Goal: Entertainment & Leisure: Consume media (video, audio)

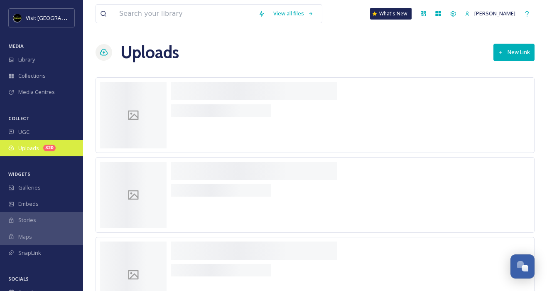
click at [24, 146] on span "Uploads" at bounding box center [28, 148] width 21 height 8
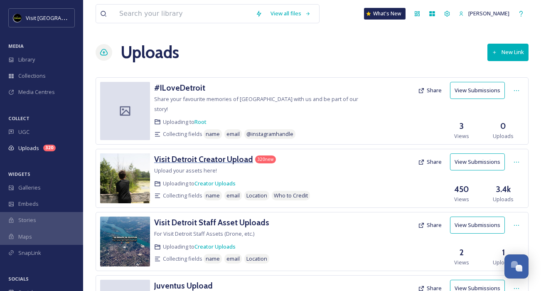
click at [212, 155] on div "Visit Detroit Creator Upload" at bounding box center [203, 159] width 99 height 12
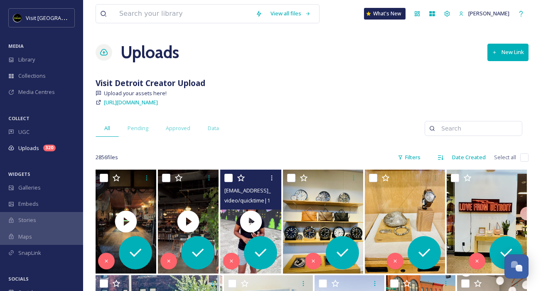
click at [246, 187] on span "[EMAIL_ADDRESS]_30400E78-D7D2-4148-844F-CED0F8E50F80.mov" at bounding box center [304, 190] width 160 height 8
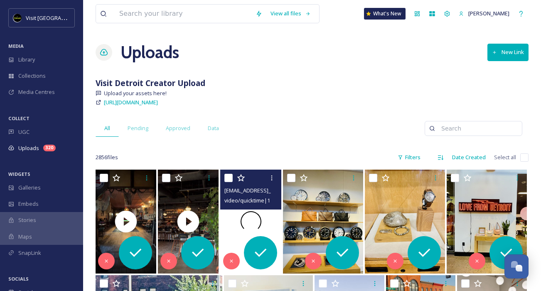
click at [232, 228] on div at bounding box center [250, 222] width 61 height 104
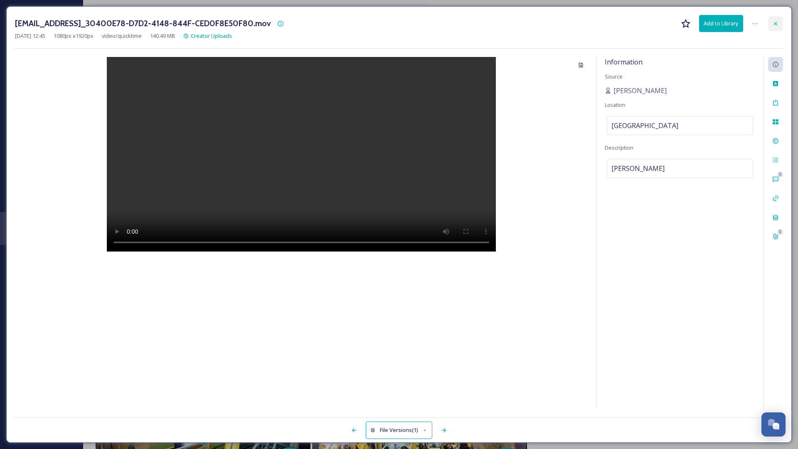
click at [547, 25] on icon at bounding box center [775, 23] width 7 height 7
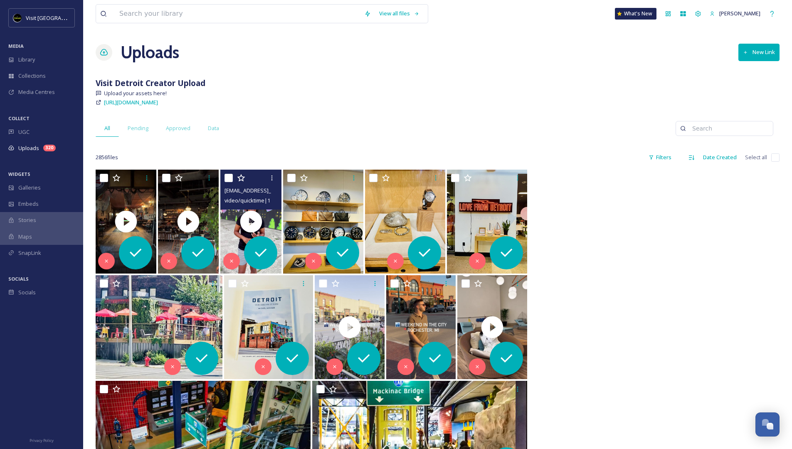
click at [260, 198] on span "video/quicktime | 140.49 MB | 1080 x 1920" at bounding box center [272, 200] width 97 height 8
click at [231, 235] on video "ext_1760114758.81536_barb@sirenofstout.com-copy_30400E78-D7D2-4148-844F-CED0F8E…" at bounding box center [250, 222] width 61 height 104
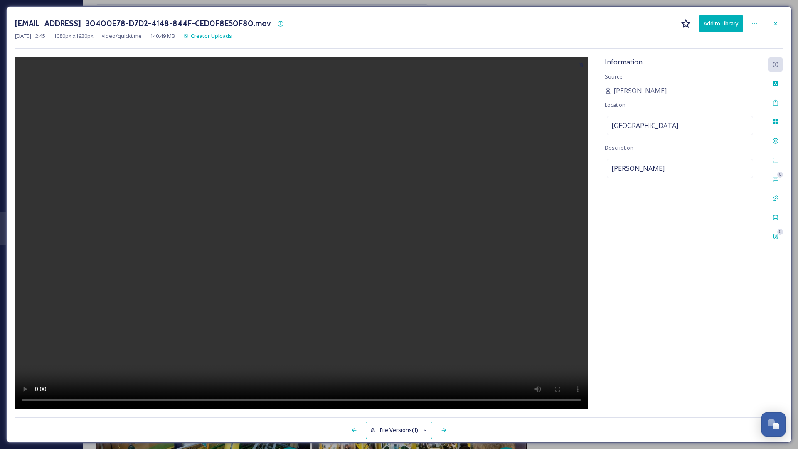
click at [295, 248] on video at bounding box center [301, 233] width 573 height 352
click at [211, 290] on video at bounding box center [301, 233] width 573 height 352
drag, startPoint x: 211, startPoint y: 400, endPoint x: 251, endPoint y: 401, distance: 39.9
click at [251, 290] on video at bounding box center [301, 233] width 573 height 352
click at [434, 290] on video at bounding box center [301, 233] width 573 height 352
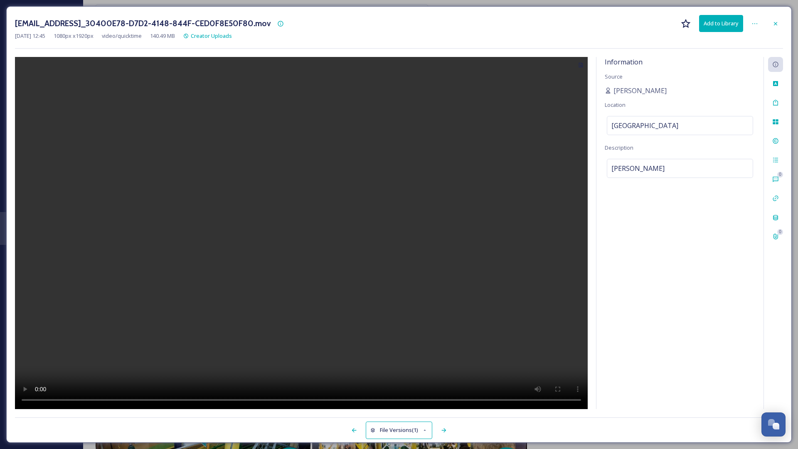
drag, startPoint x: 435, startPoint y: 399, endPoint x: 129, endPoint y: 408, distance: 305.9
click at [133, 290] on video at bounding box center [301, 233] width 573 height 352
click at [128, 290] on video at bounding box center [301, 233] width 573 height 352
click at [101, 290] on video at bounding box center [301, 233] width 573 height 352
click at [150, 290] on video at bounding box center [301, 233] width 573 height 352
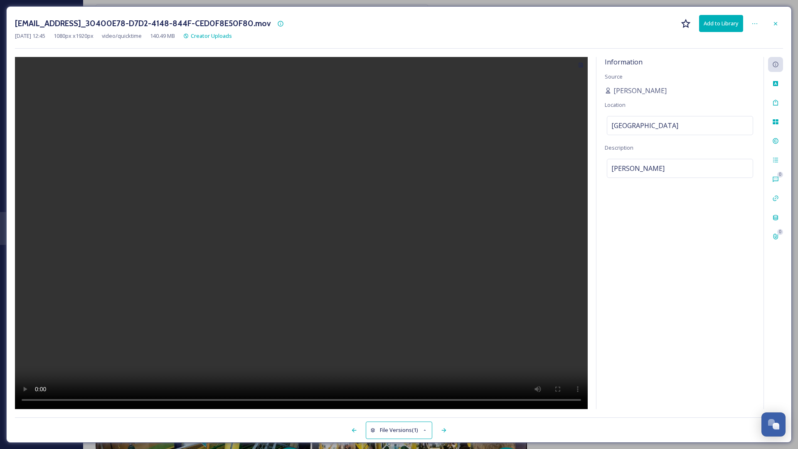
drag, startPoint x: 150, startPoint y: 401, endPoint x: 130, endPoint y: 401, distance: 19.5
click at [130, 290] on video at bounding box center [301, 233] width 573 height 352
click at [101, 290] on video at bounding box center [301, 233] width 573 height 352
click at [142, 290] on video at bounding box center [301, 233] width 573 height 352
drag, startPoint x: 140, startPoint y: 400, endPoint x: 190, endPoint y: 315, distance: 99.1
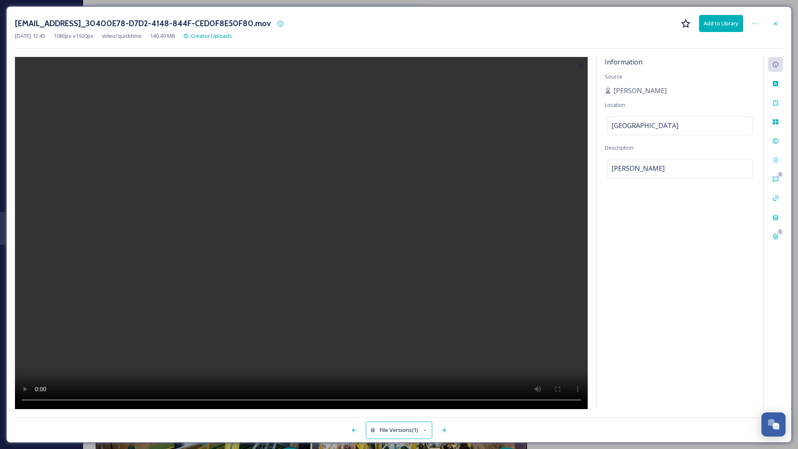
click at [135, 290] on video at bounding box center [301, 233] width 573 height 352
click at [101, 290] on video at bounding box center [301, 233] width 573 height 352
click at [547, 27] on div at bounding box center [775, 23] width 15 height 15
